Goal: Find specific page/section: Find specific page/section

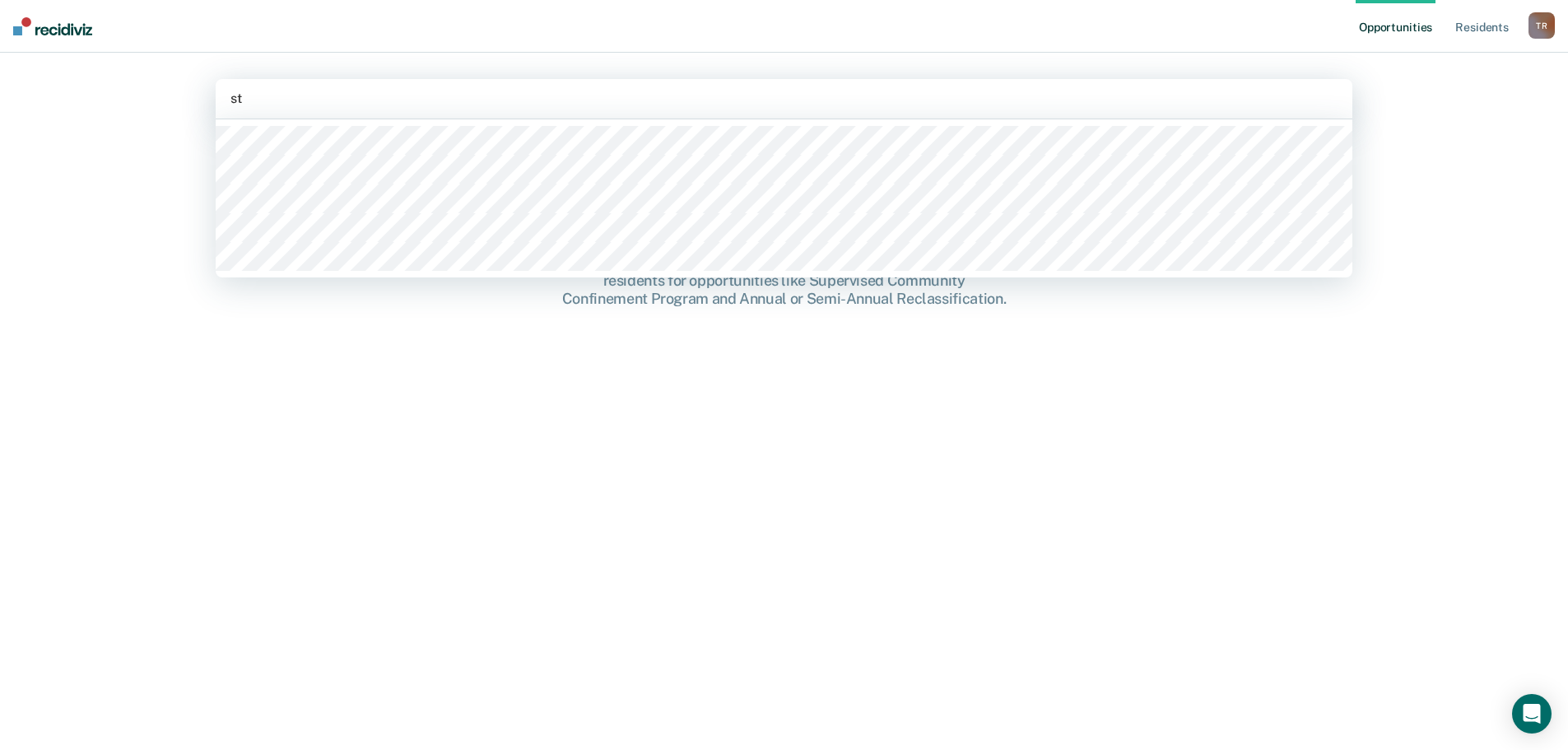
type input "sta"
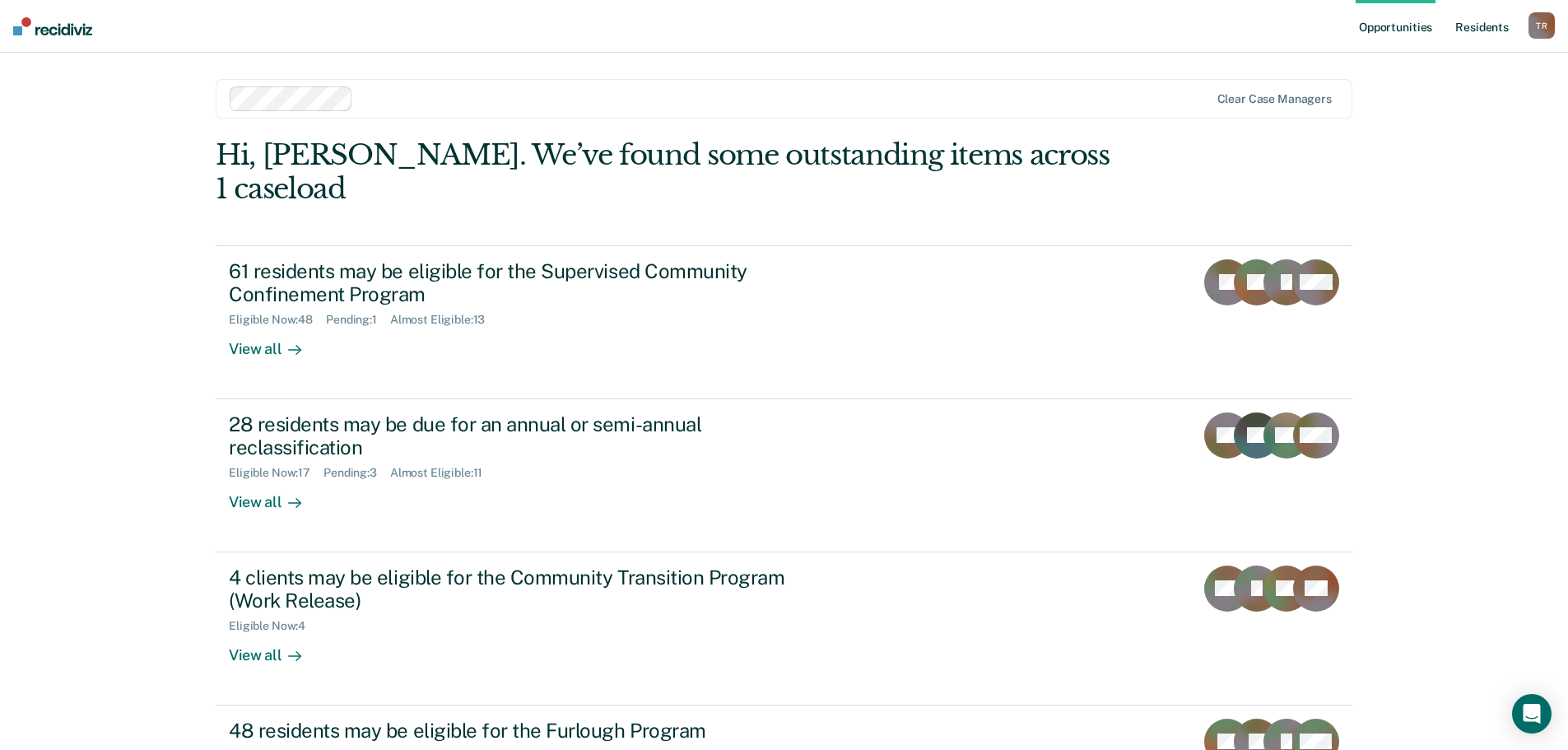
click at [1475, 26] on link "Resident s" at bounding box center [1482, 26] width 60 height 52
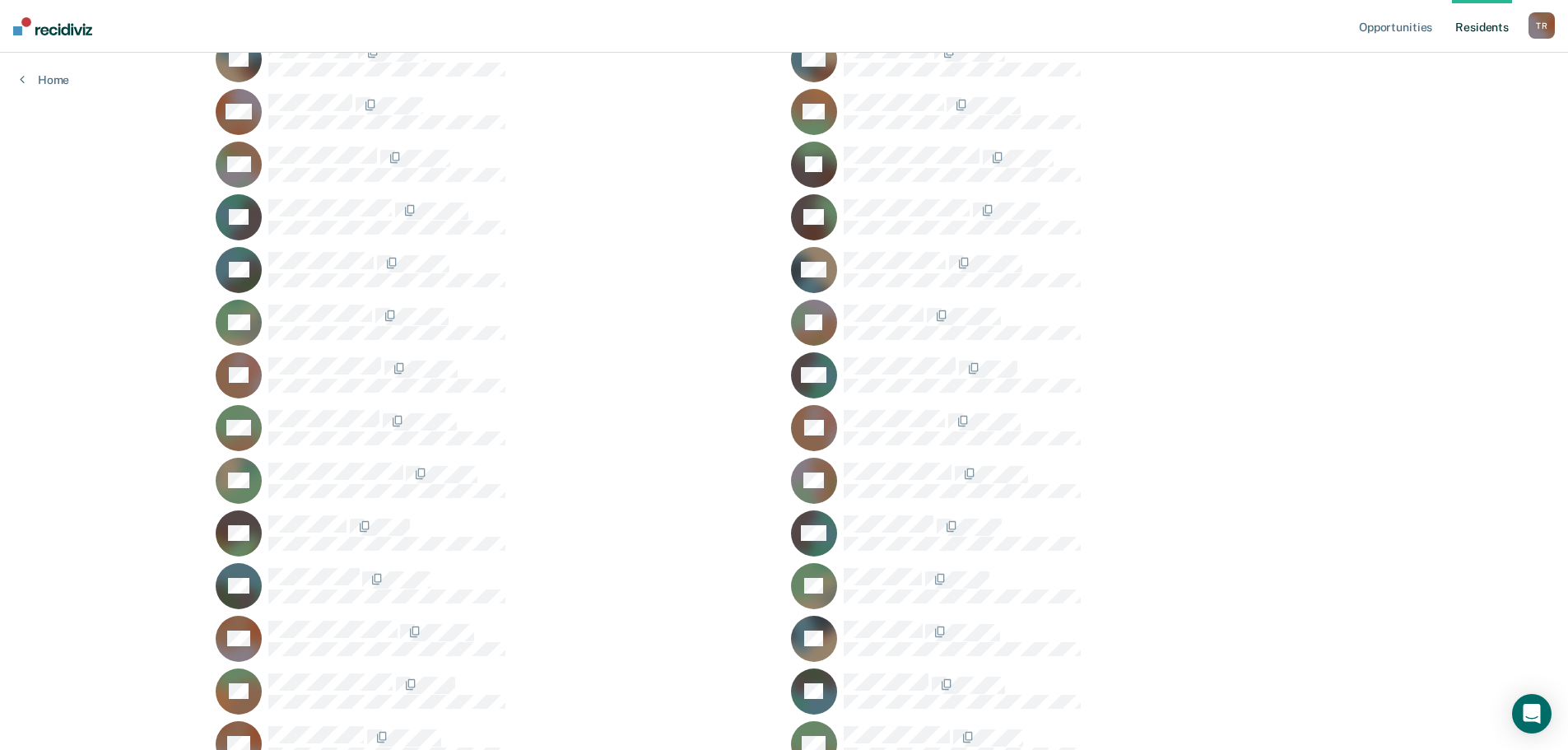
scroll to position [1505, 0]
